Goal: Transaction & Acquisition: Purchase product/service

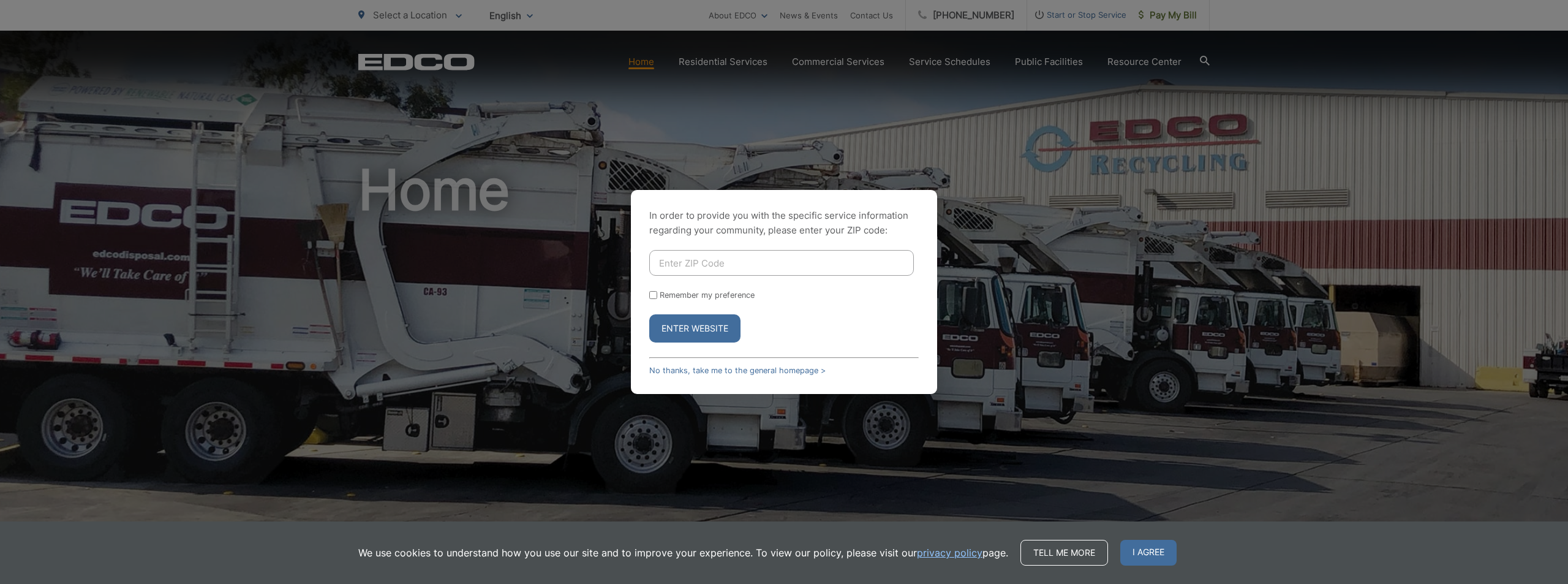
click at [773, 261] on input "Enter ZIP Code" at bounding box center [781, 263] width 265 height 26
type input "91950"
click at [656, 293] on input "Remember my preference" at bounding box center [653, 295] width 8 height 8
checkbox input "true"
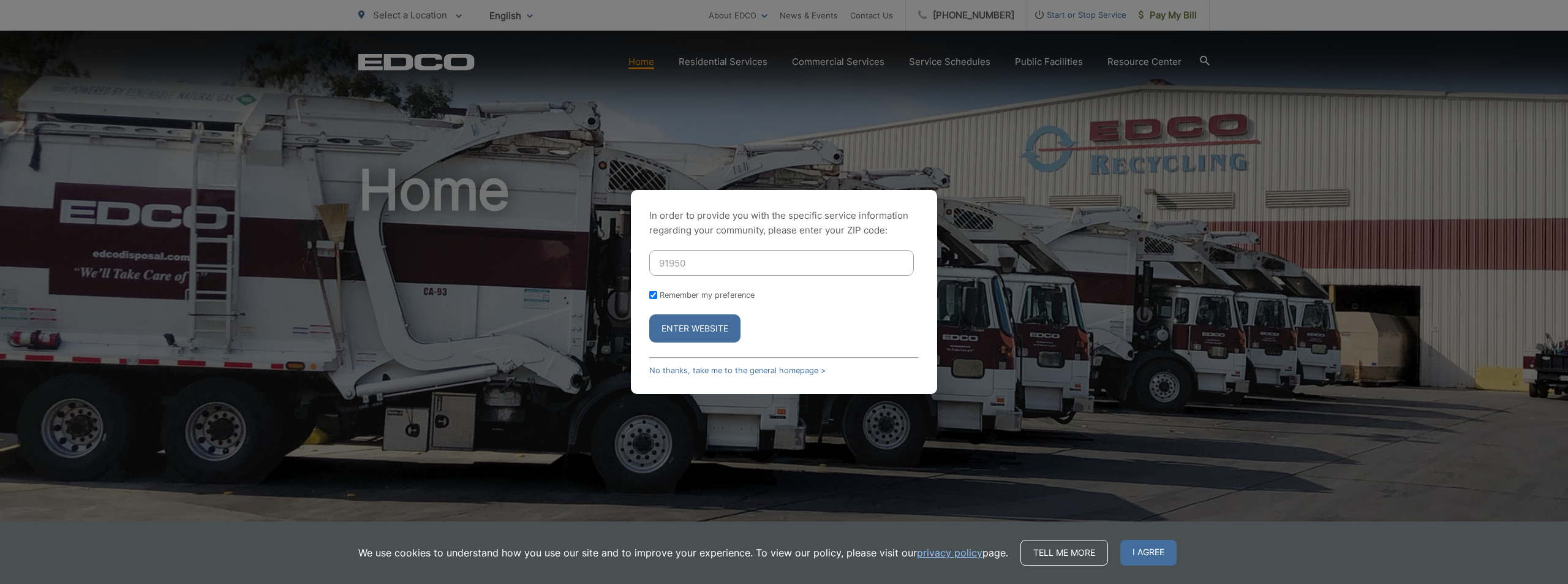
click at [707, 329] on button "Enter Website" at bounding box center [695, 328] width 92 height 28
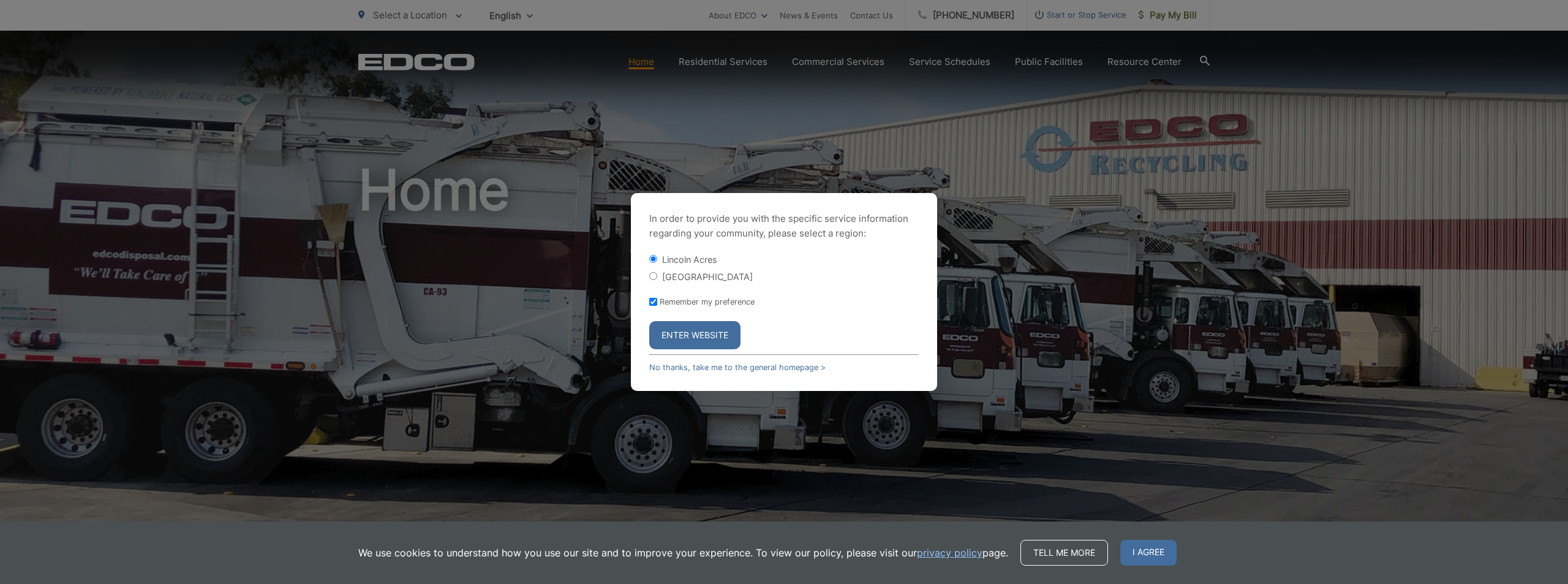
click at [651, 278] on input "[GEOGRAPHIC_DATA]" at bounding box center [653, 276] width 8 height 8
radio input "true"
click at [723, 332] on button "Enter Website" at bounding box center [695, 335] width 92 height 28
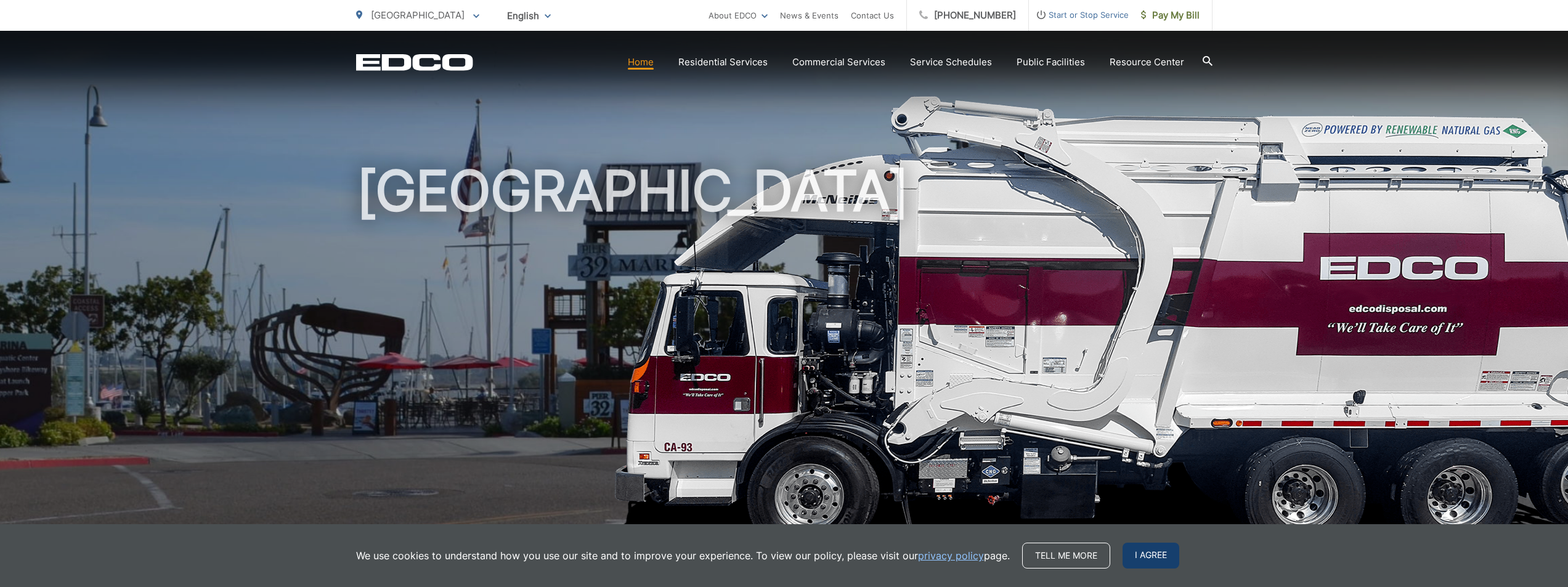
click at [1135, 556] on span "I agree" at bounding box center [1151, 556] width 56 height 26
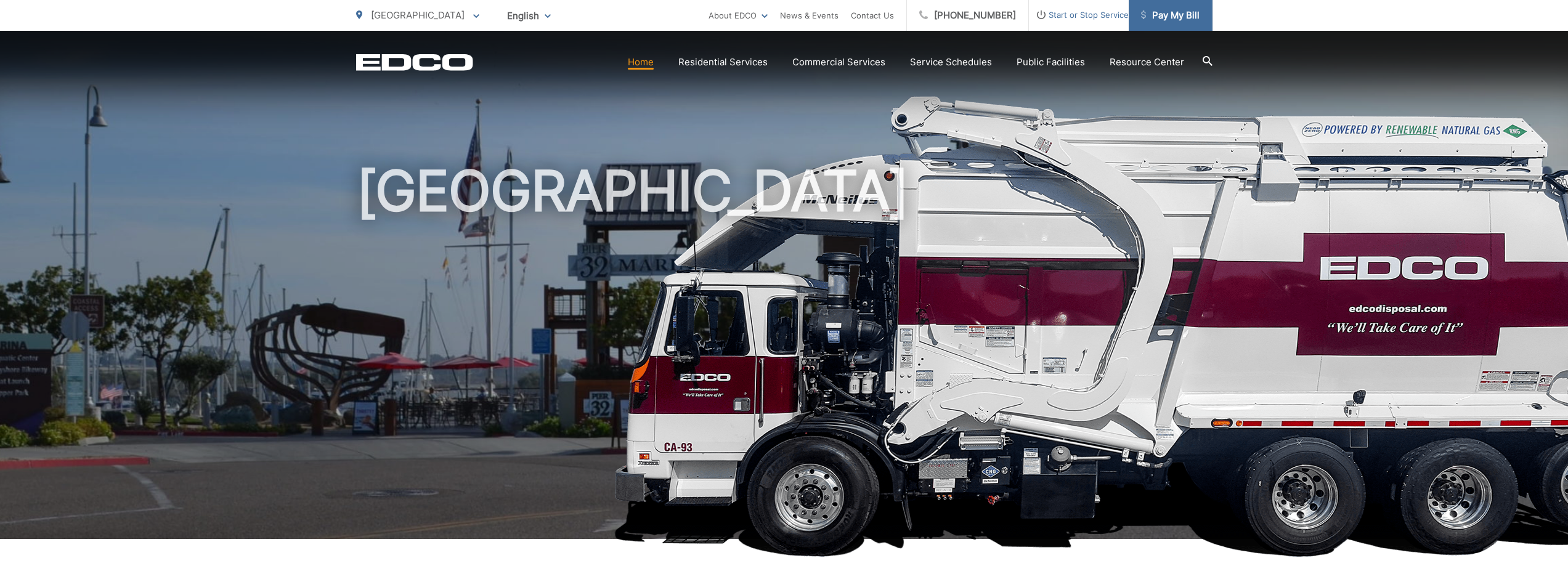
click at [1179, 20] on span "Pay My Bill" at bounding box center [1170, 15] width 59 height 15
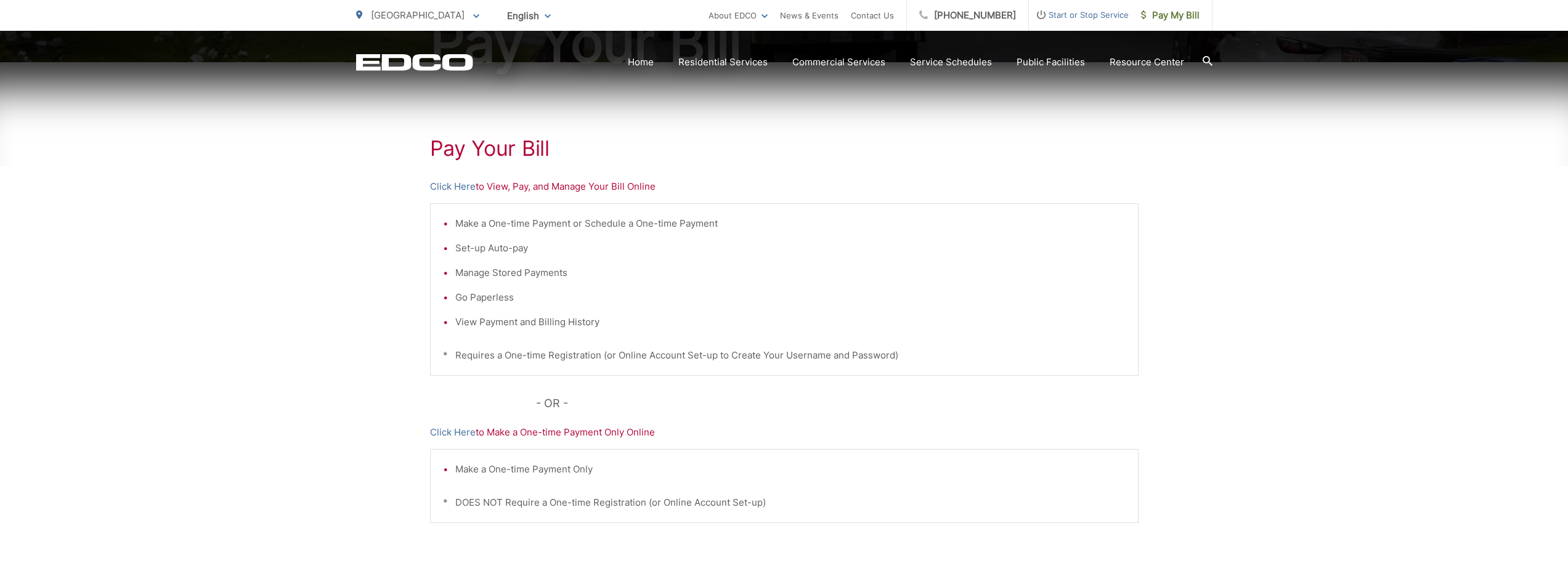
scroll to position [185, 0]
click at [467, 435] on link "Click Here" at bounding box center [453, 431] width 46 height 15
